Goal: Task Accomplishment & Management: Use online tool/utility

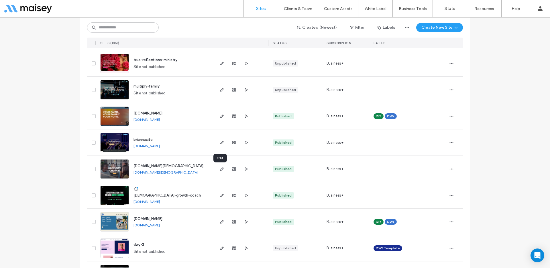
scroll to position [63, 0]
click at [221, 222] on use "button" at bounding box center [221, 221] width 3 height 3
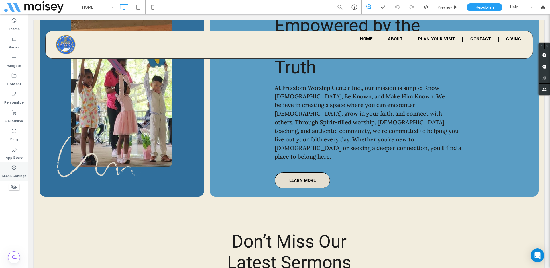
scroll to position [452, 0]
